Goal: Find contact information: Find contact information

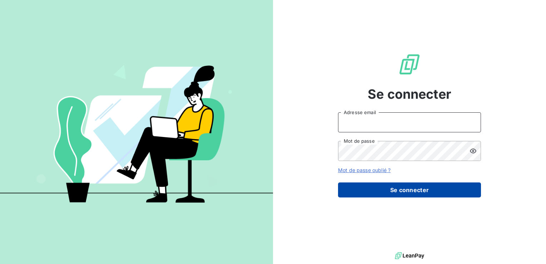
type input "relances@technidata-web.com"
click at [433, 189] on button "Se connecter" at bounding box center [409, 189] width 143 height 15
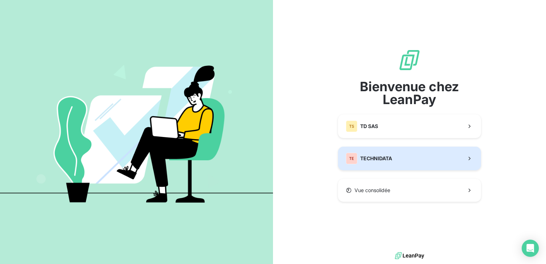
click at [432, 159] on button "TE TECHNIDATA" at bounding box center [409, 158] width 143 height 24
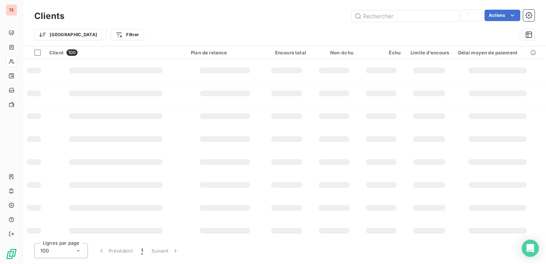
type input "met"
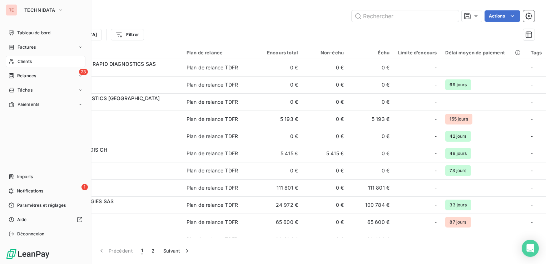
click at [62, 58] on div "Clients" at bounding box center [46, 61] width 80 height 11
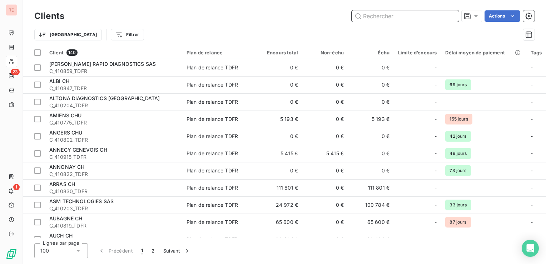
click at [366, 15] on input "text" at bounding box center [405, 15] width 107 height 11
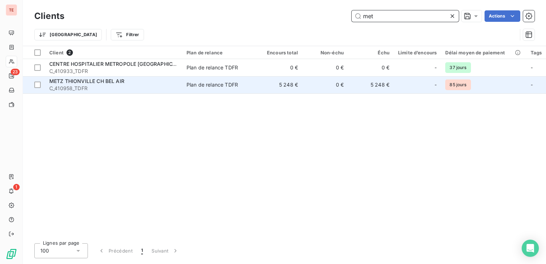
type input "met"
click at [139, 87] on span "C_410958_TDFR" at bounding box center [113, 88] width 129 height 7
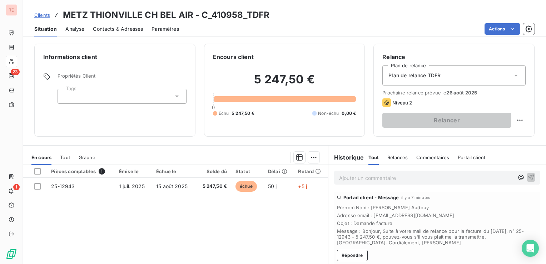
click at [271, 223] on div "Pièces comptables 1 Émise le Échue le Solde dû Statut Délai Retard 25-12943 [DA…" at bounding box center [175, 234] width 305 height 138
click at [196, 210] on div "Pièces comptables 1 Émise le Échue le Solde dû Statut Délai Retard 25-12943 [DA…" at bounding box center [175, 234] width 305 height 138
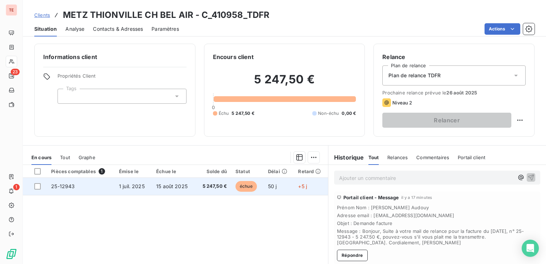
click at [84, 192] on td "25-12943" at bounding box center [81, 186] width 68 height 17
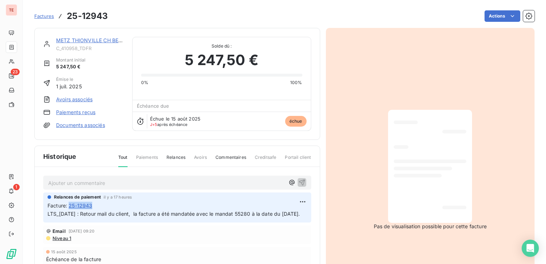
drag, startPoint x: 100, startPoint y: 204, endPoint x: 71, endPoint y: 203, distance: 29.3
click at [71, 203] on div "Facture : 25-12943" at bounding box center [177, 205] width 259 height 8
copy span "25-12943"
click at [85, 43] on link "METZ THIONVILLE CH BEL AIR" at bounding box center [93, 40] width 75 height 6
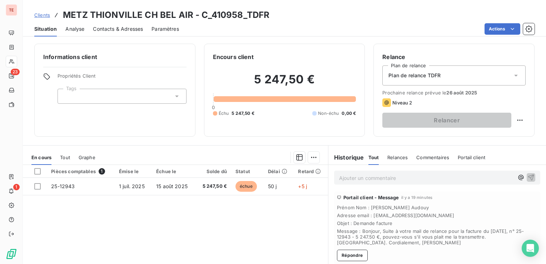
click at [122, 31] on span "Contacts & Adresses" at bounding box center [118, 28] width 50 height 7
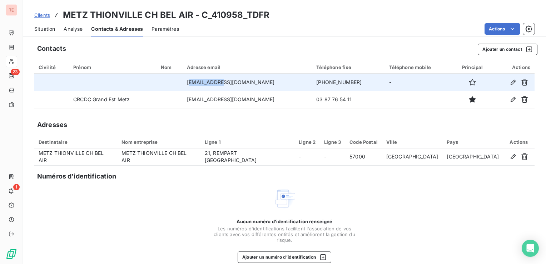
drag, startPoint x: 186, startPoint y: 82, endPoint x: 214, endPoint y: 81, distance: 27.2
click at [214, 81] on td "[EMAIL_ADDRESS][DOMAIN_NAME]" at bounding box center [247, 82] width 129 height 17
drag, startPoint x: 214, startPoint y: 81, endPoint x: 174, endPoint y: 81, distance: 39.3
click at [174, 81] on td at bounding box center [169, 82] width 26 height 17
drag, startPoint x: 180, startPoint y: 80, endPoint x: 275, endPoint y: 83, distance: 95.4
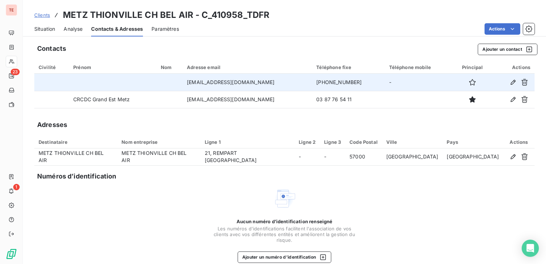
click at [275, 83] on td "[EMAIL_ADDRESS][DOMAIN_NAME]" at bounding box center [247, 82] width 129 height 17
copy td "[EMAIL_ADDRESS][DOMAIN_NAME]"
